Goal: Task Accomplishment & Management: Use online tool/utility

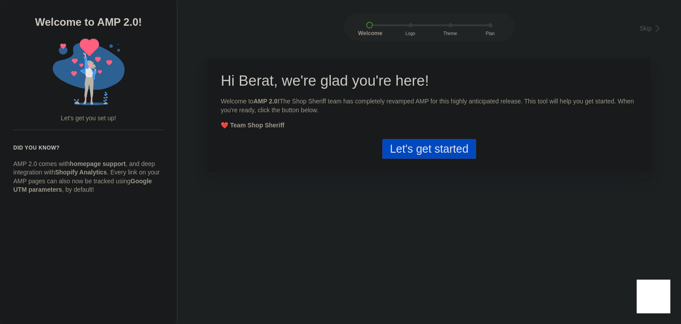
click at [438, 155] on button "Let's get started" at bounding box center [429, 149] width 94 height 20
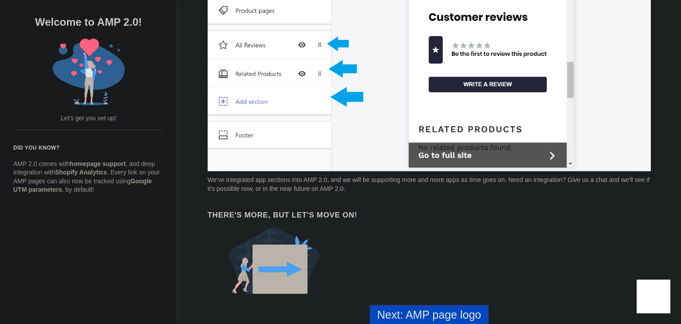
scroll to position [711, 0]
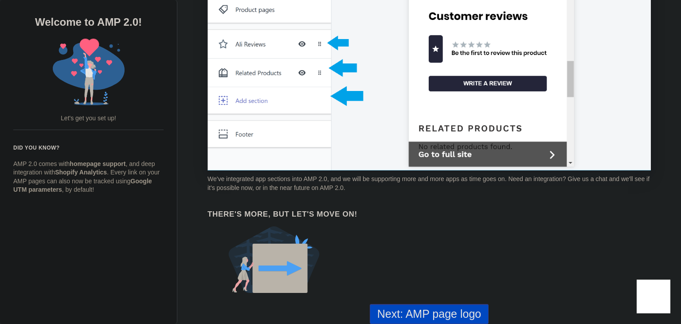
click at [428, 304] on button "Next: AMP page logo" at bounding box center [429, 314] width 119 height 20
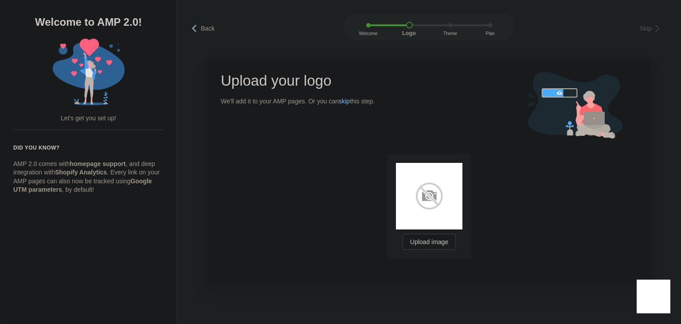
click at [349, 102] on link "skip" at bounding box center [344, 101] width 11 height 7
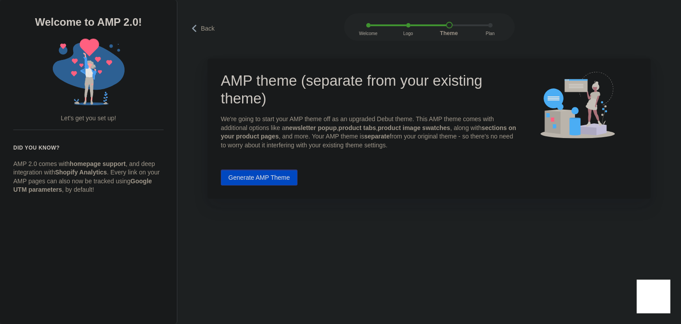
click at [273, 179] on button "Generate AMP Theme" at bounding box center [259, 177] width 77 height 16
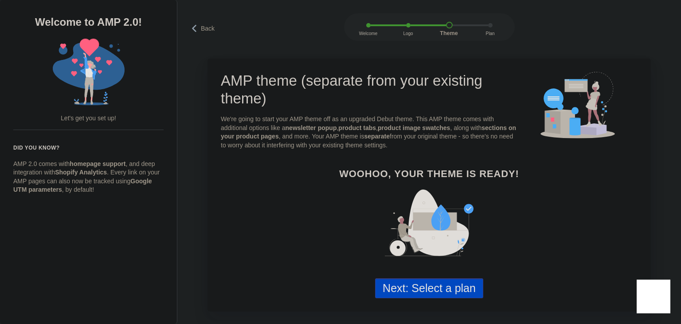
click at [390, 281] on button "Next: Select a plan" at bounding box center [429, 288] width 108 height 20
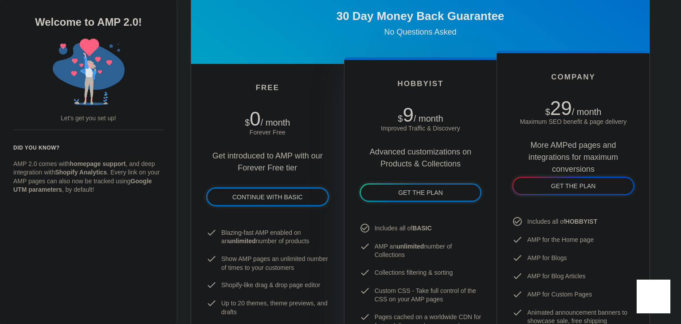
scroll to position [461, 0]
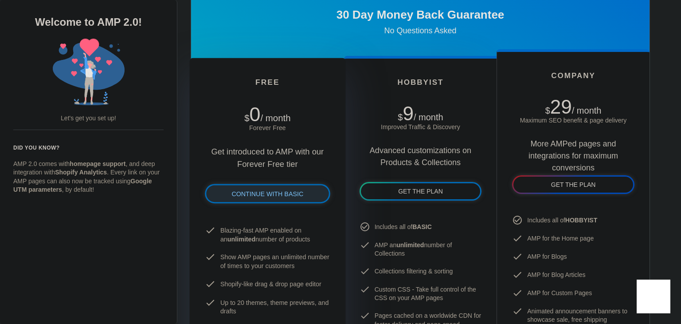
click at [311, 192] on link "CONTINUE WITH BASIC" at bounding box center [267, 193] width 122 height 17
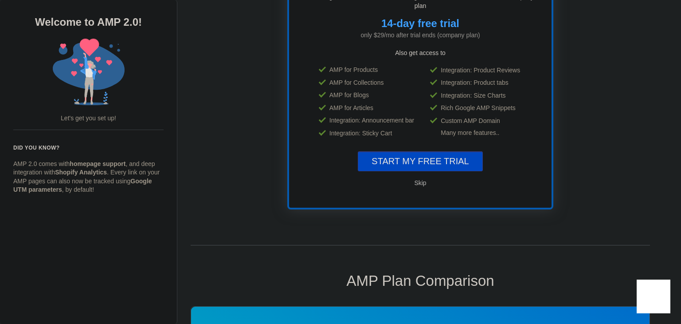
scroll to position [7, 0]
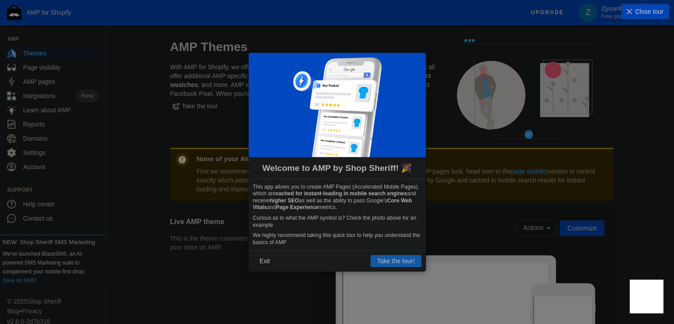
click at [388, 256] on button "Take the tour!" at bounding box center [396, 261] width 51 height 12
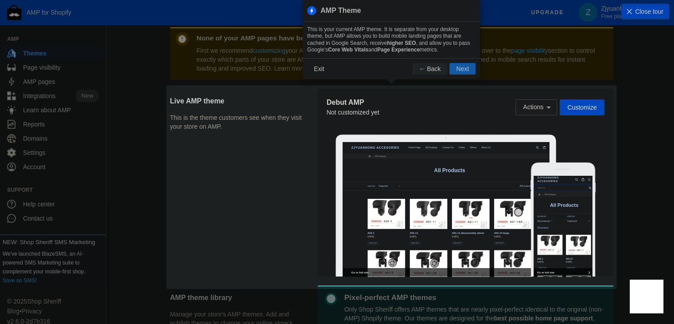
click at [461, 67] on button "Next" at bounding box center [462, 69] width 26 height 12
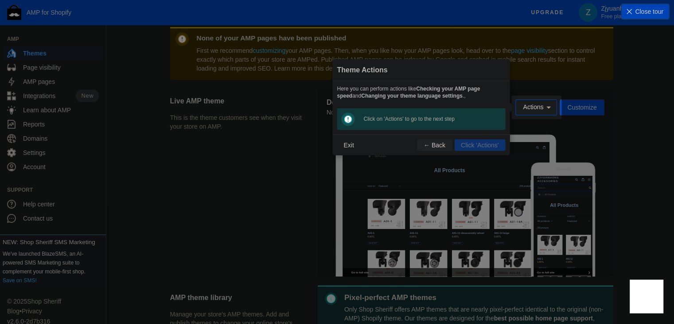
scroll to position [131, 0]
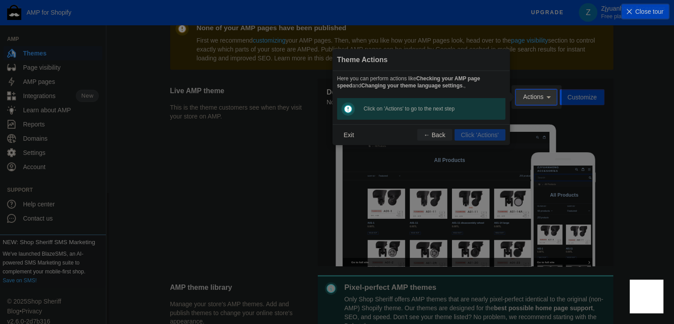
click at [535, 93] on span "Actions" at bounding box center [536, 96] width 27 height 7
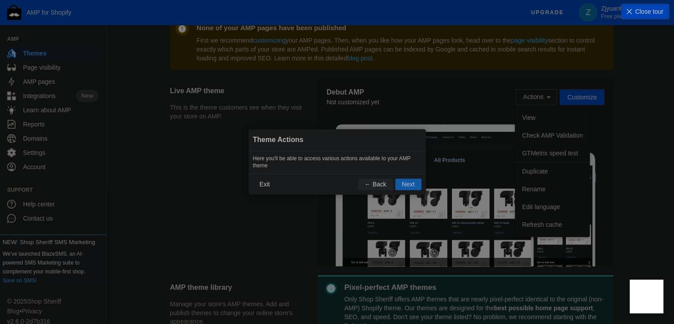
click at [404, 182] on button "Next" at bounding box center [408, 185] width 26 height 12
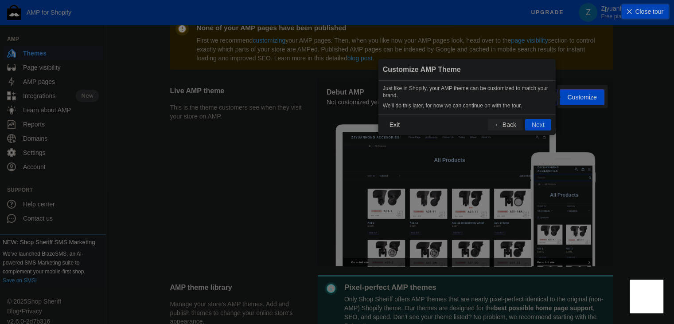
scroll to position [131, 0]
click at [546, 119] on button "Next" at bounding box center [538, 124] width 26 height 12
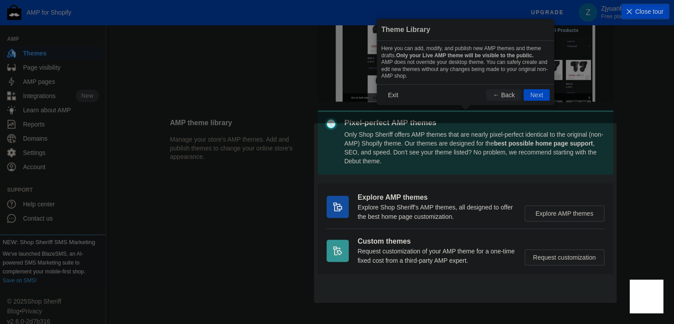
scroll to position [12, 0]
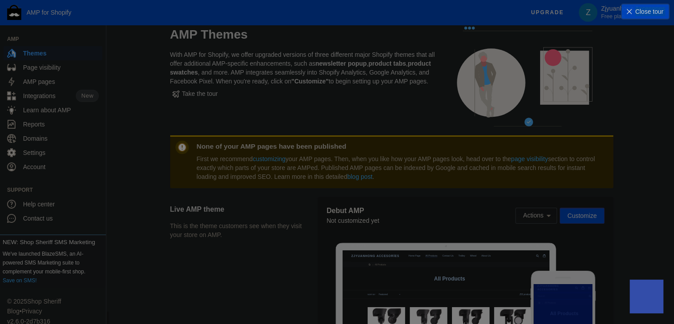
drag, startPoint x: 653, startPoint y: 139, endPoint x: 680, endPoint y: 217, distance: 83.0
click at [674, 217] on html "AMP for Shopify Upgrade Z Zjyuanhong Accesories Free plan AMP Themes Page visib…" at bounding box center [337, 150] width 674 height 324
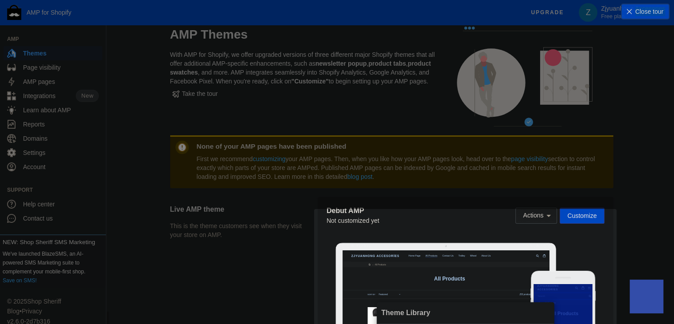
scroll to position [295, 0]
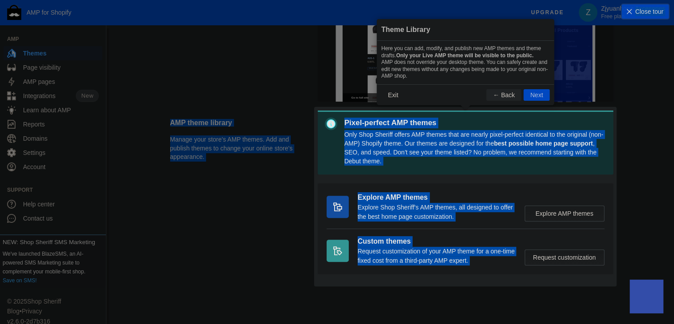
click at [496, 176] on section "AMP theme library Manage your store's AMP themes. Add and publish themes to cha…" at bounding box center [391, 196] width 443 height 172
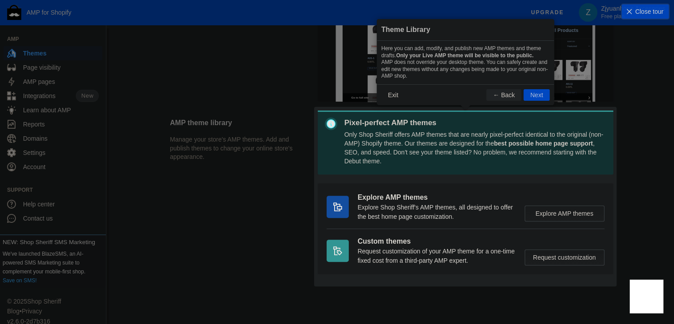
click at [560, 254] on section "AMP theme library Manage your store's AMP themes. Add and publish themes to cha…" at bounding box center [391, 196] width 443 height 172
click at [536, 95] on button "Next" at bounding box center [537, 95] width 26 height 12
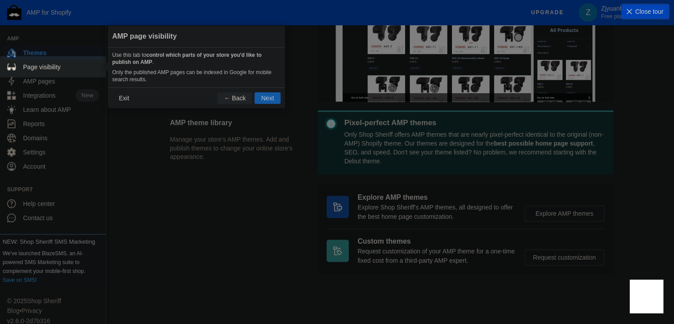
click at [264, 100] on button "Next" at bounding box center [267, 98] width 26 height 12
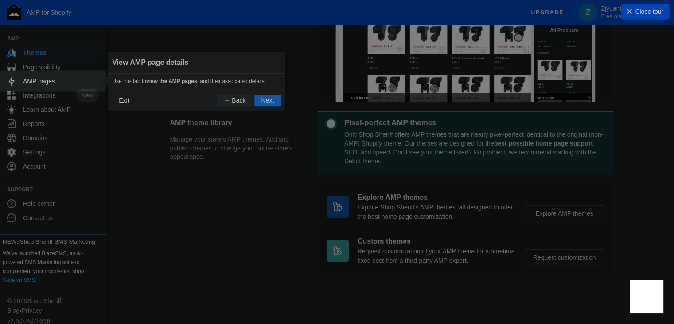
click at [265, 101] on button "Next" at bounding box center [267, 100] width 26 height 12
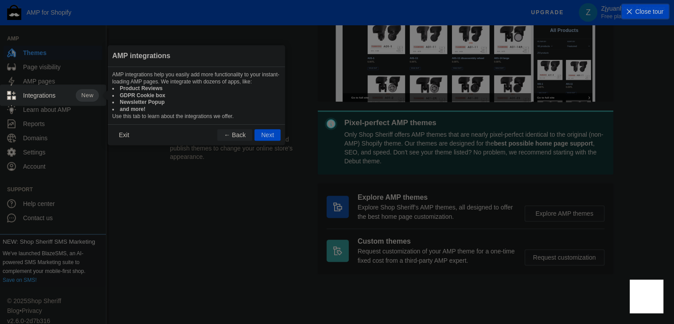
click at [262, 120] on div "AMP integrations help you easily add more functionality to your instant-loading…" at bounding box center [196, 95] width 177 height 57
drag, startPoint x: 262, startPoint y: 124, endPoint x: 132, endPoint y: 140, distance: 130.9
click at [132, 140] on footer "Exit ← Back Next" at bounding box center [196, 134] width 177 height 21
click at [132, 140] on button "Exit" at bounding box center [123, 135] width 23 height 12
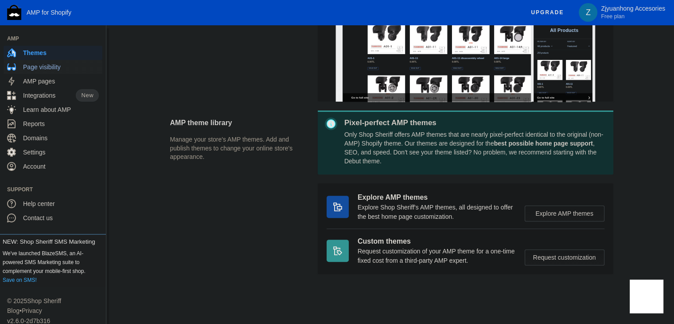
click at [27, 66] on span "Page visibility" at bounding box center [61, 66] width 76 height 9
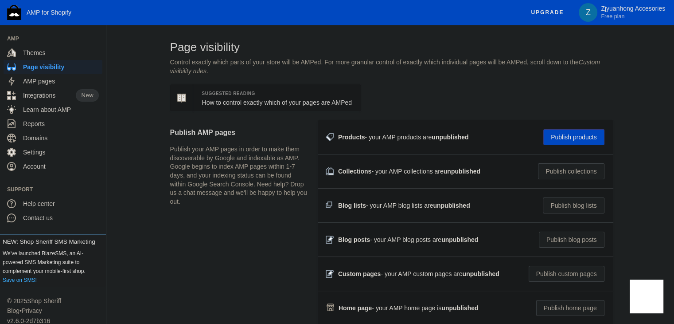
click at [593, 141] on button "Publish products" at bounding box center [573, 137] width 61 height 16
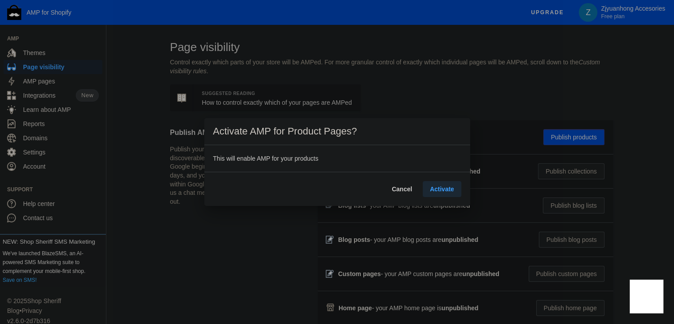
click at [440, 185] on span "Activate" at bounding box center [442, 188] width 24 height 7
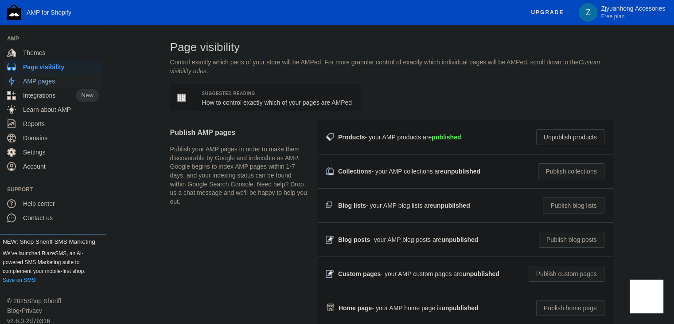
click at [64, 86] on div "AMP pages" at bounding box center [53, 81] width 92 height 14
